Goal: Obtain resource: Download file/media

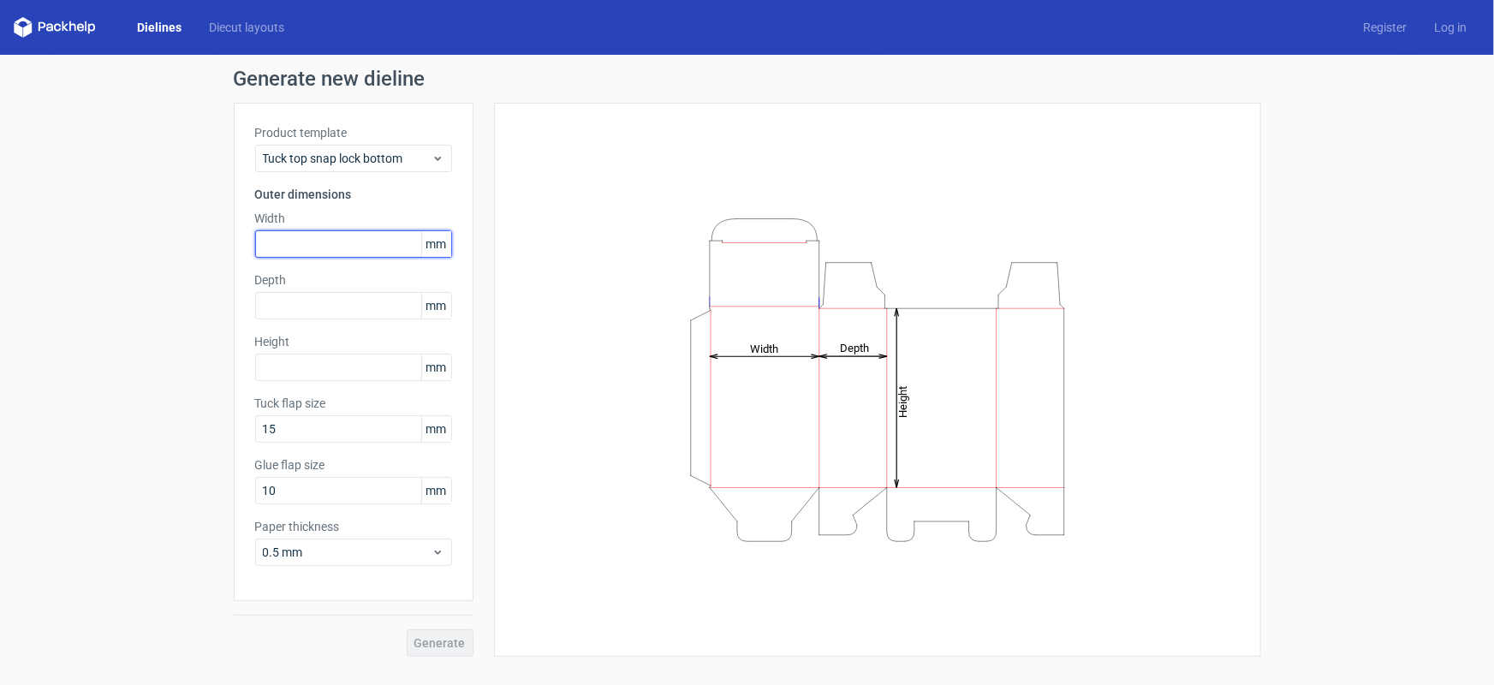
click at [349, 238] on input "text" at bounding box center [353, 243] width 197 height 27
type input "55"
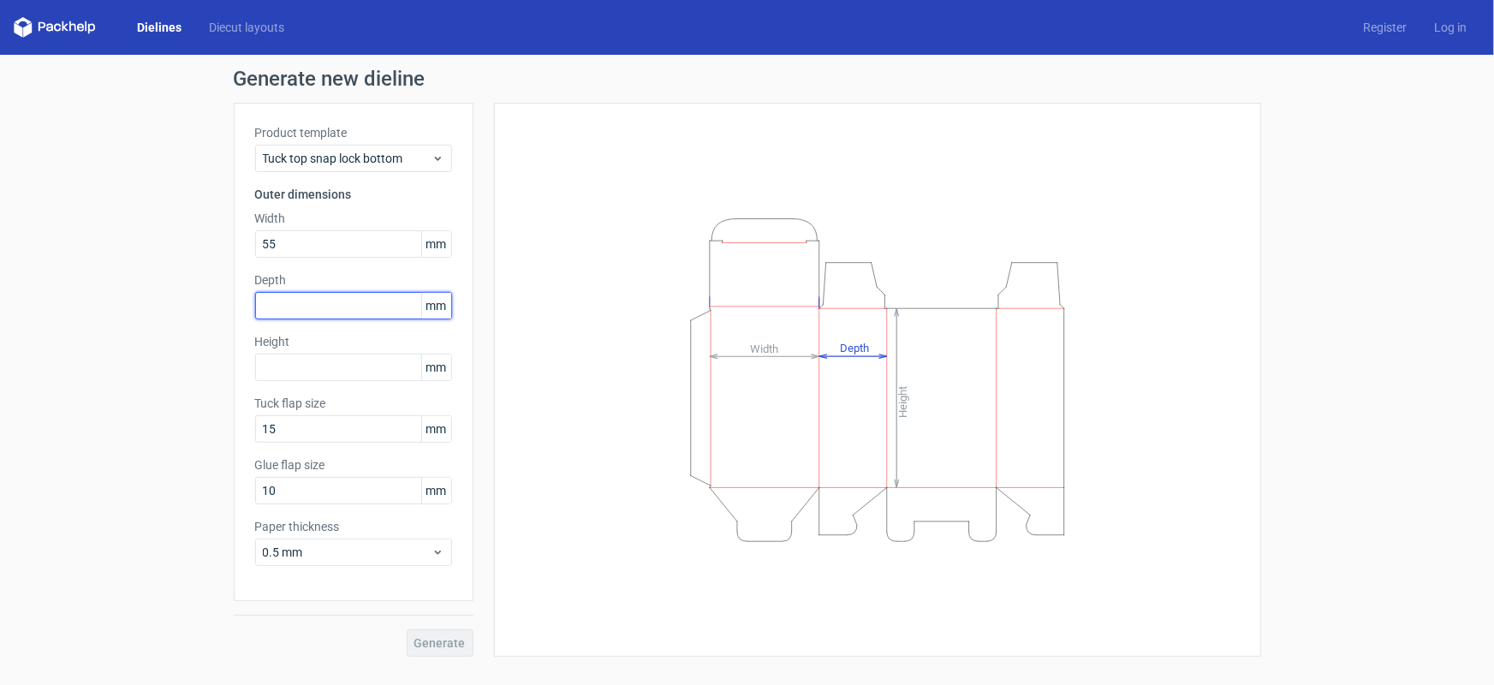
click at [299, 317] on input "text" at bounding box center [353, 305] width 197 height 27
type input "33"
click at [333, 357] on input "text" at bounding box center [353, 367] width 197 height 27
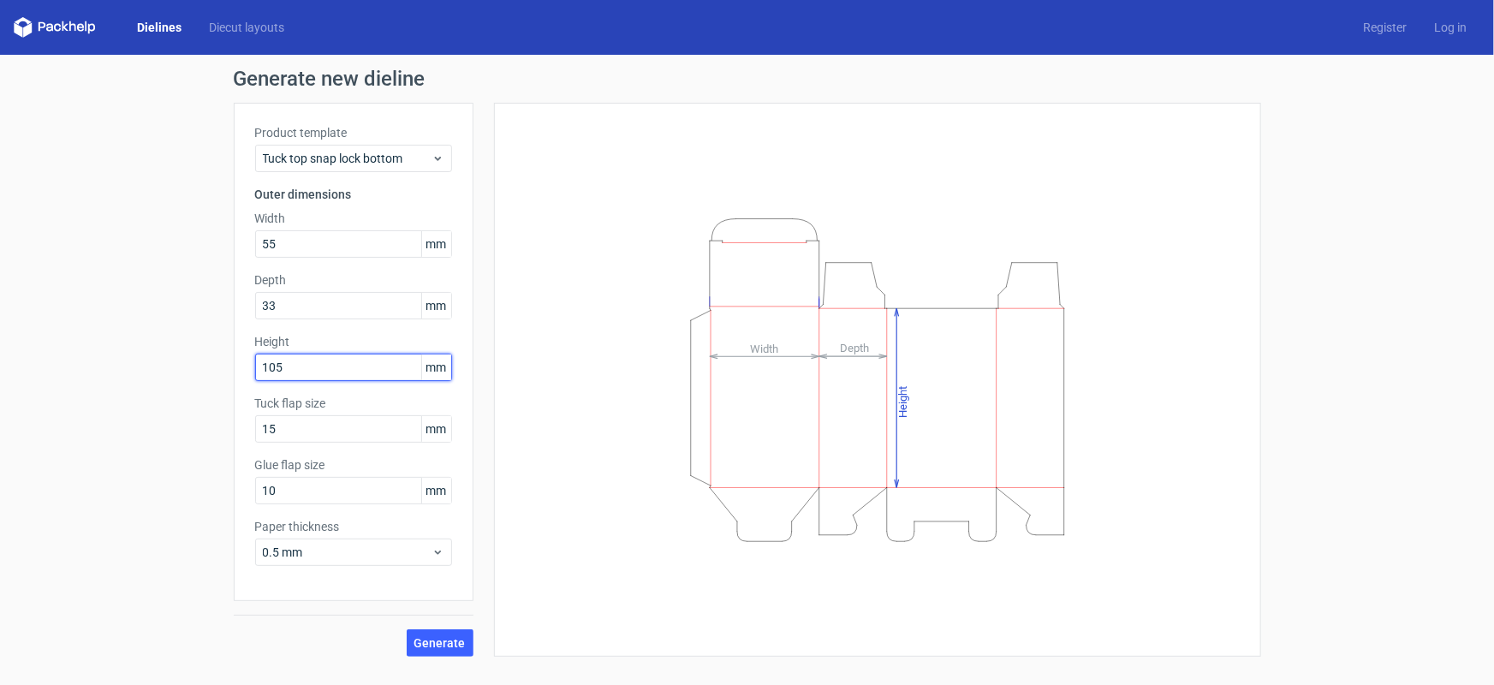
type input "105"
click at [407, 629] on button "Generate" at bounding box center [440, 642] width 67 height 27
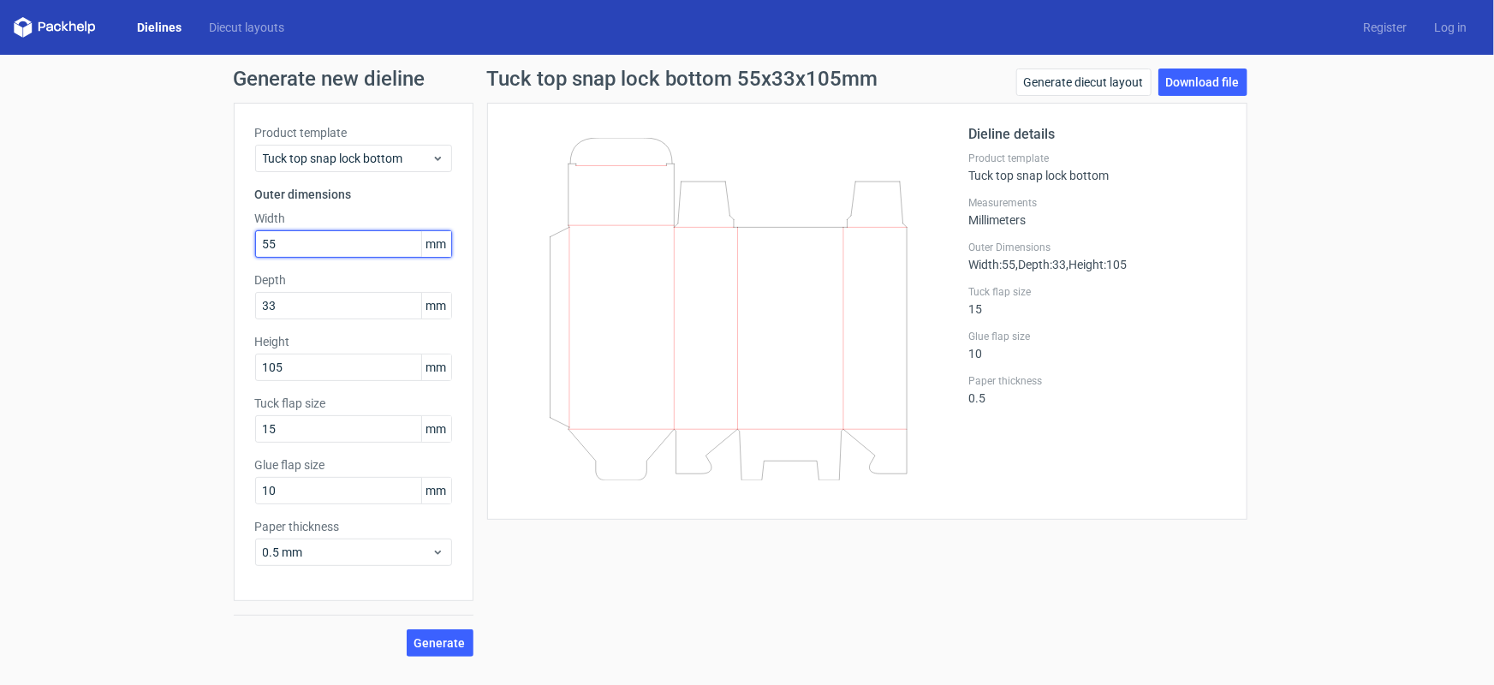
click at [357, 248] on input "55" at bounding box center [353, 243] width 197 height 27
click at [1210, 88] on link "Download file" at bounding box center [1203, 82] width 89 height 27
